Goal: Information Seeking & Learning: Learn about a topic

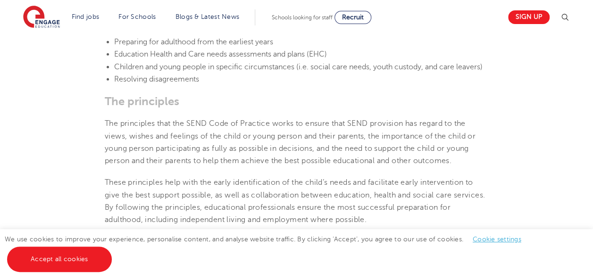
scroll to position [1194, 0]
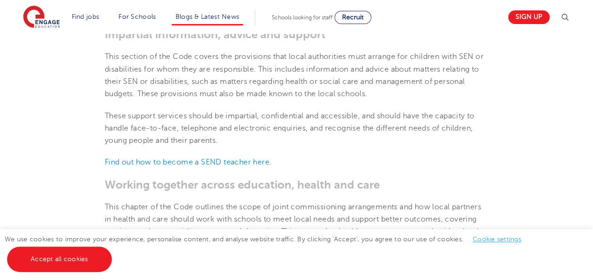
scroll to position [1194, 0]
